Goal: Use online tool/utility

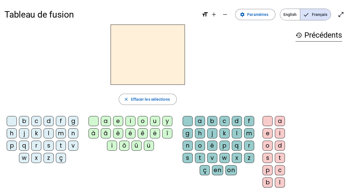
click at [130, 121] on div "i" at bounding box center [130, 121] width 10 height 10
click at [234, 132] on div "l" at bounding box center [237, 133] width 10 height 10
click at [60, 131] on div "m" at bounding box center [61, 133] width 10 height 10
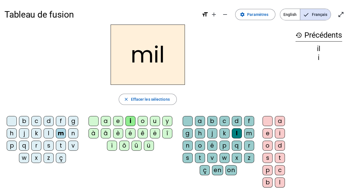
click at [106, 122] on div "a" at bounding box center [106, 121] width 10 height 10
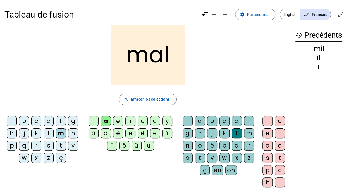
click at [190, 120] on div at bounding box center [188, 121] width 10 height 10
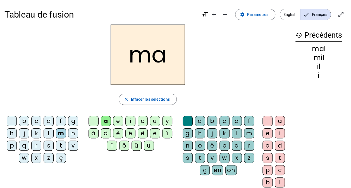
click at [46, 134] on div "l" at bounding box center [49, 133] width 10 height 10
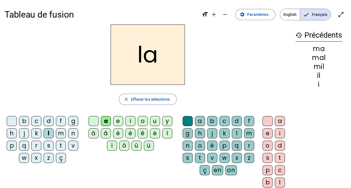
click at [152, 120] on div "u" at bounding box center [155, 121] width 10 height 10
click at [46, 120] on div "d" at bounding box center [49, 121] width 10 height 10
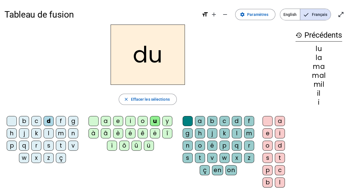
click at [58, 143] on div "t" at bounding box center [61, 146] width 10 height 10
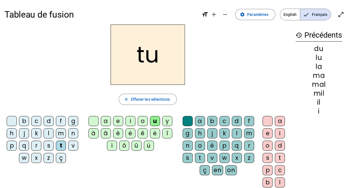
click at [116, 119] on div "e" at bounding box center [118, 121] width 10 height 10
